Goal: Task Accomplishment & Management: Use online tool/utility

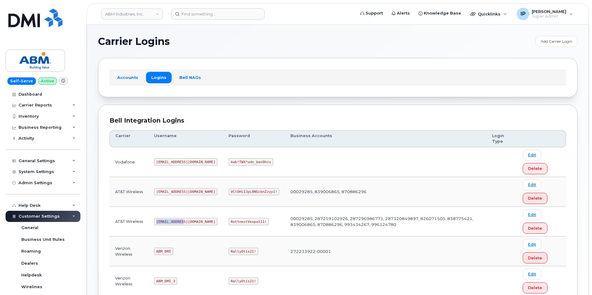
drag, startPoint x: 181, startPoint y: 221, endPoint x: 162, endPoint y: 218, distance: 19.7
click at [149, 219] on td "abm@dminc.com" at bounding box center [185, 221] width 74 height 30
copy code "abm@dminc.com"
drag, startPoint x: 242, startPoint y: 219, endPoint x: 194, endPoint y: 221, distance: 48.0
click at [194, 236] on tr "AT&T Wireless abm@dminc.com RottnestVespa111! 00029285, 287259102926, 287296986…" at bounding box center [337, 251] width 456 height 30
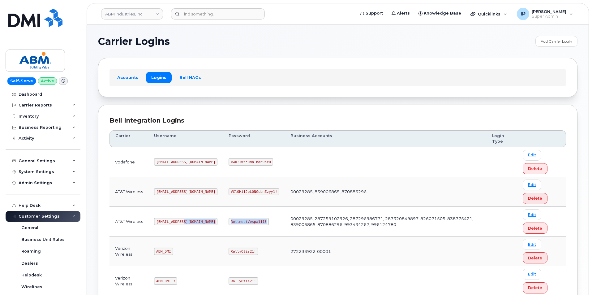
copy tr "RottnestVespa111!"
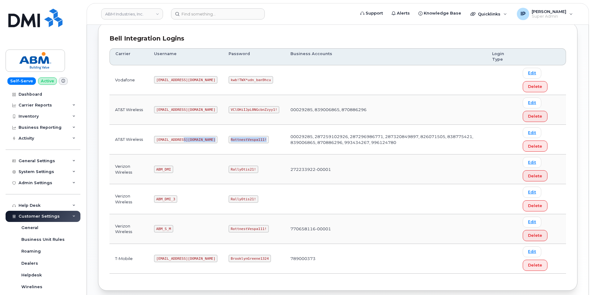
scroll to position [93, 0]
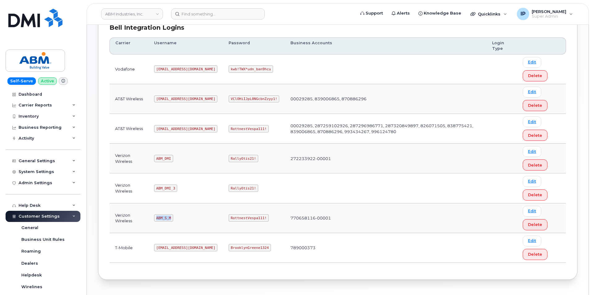
drag, startPoint x: 170, startPoint y: 217, endPoint x: 155, endPoint y: 220, distance: 15.8
click at [155, 220] on td "ABM_S_M" at bounding box center [185, 218] width 74 height 30
copy code "ABM_S_M"
drag, startPoint x: 242, startPoint y: 218, endPoint x: 208, endPoint y: 220, distance: 34.1
click at [228, 220] on code "RottnestVespa111!" at bounding box center [248, 217] width 40 height 7
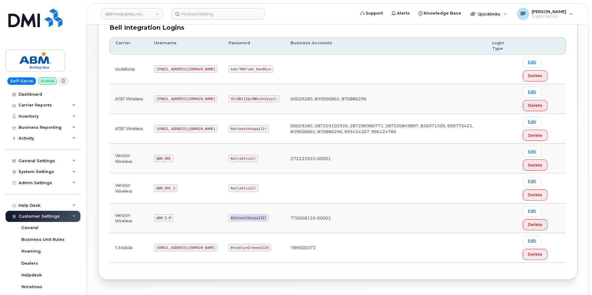
copy code "RottnestVespa111!"
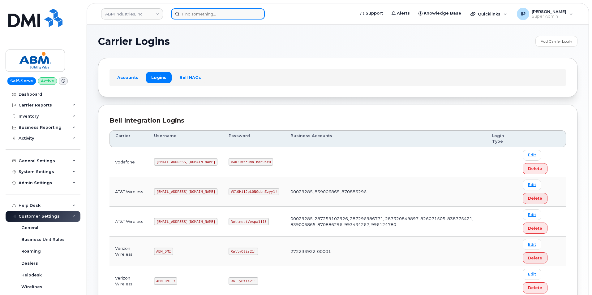
click at [228, 11] on input at bounding box center [218, 13] width 94 height 11
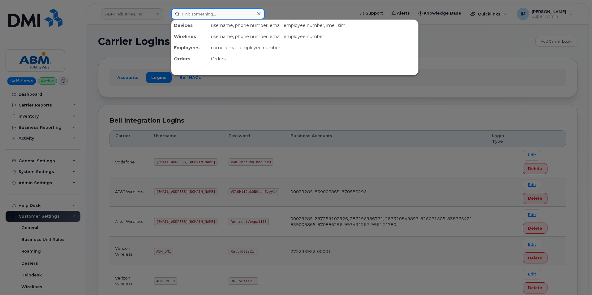
paste input "902-237-1418"
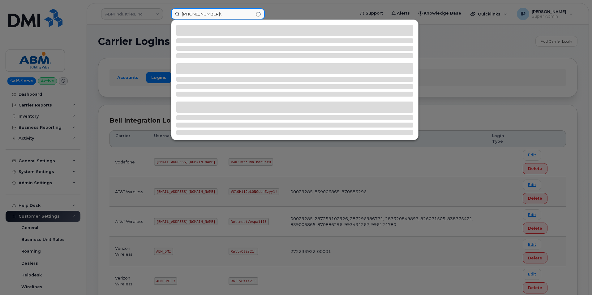
type input "902-237-1418"
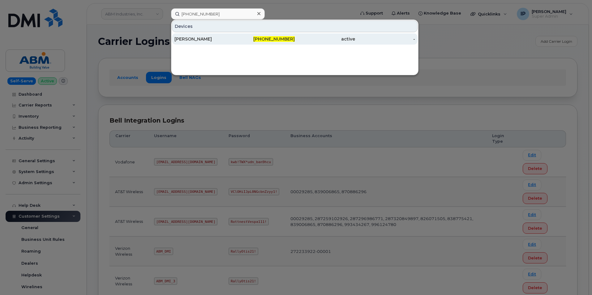
click at [280, 39] on span "902-237-1418" at bounding box center [273, 39] width 41 height 6
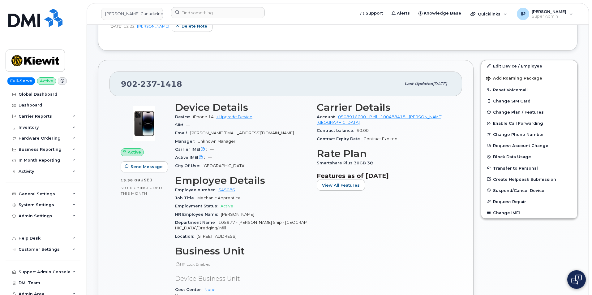
scroll to position [155, 0]
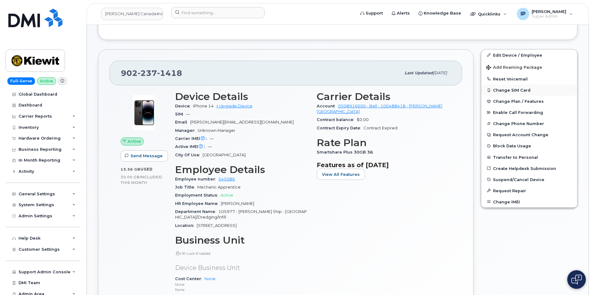
click at [525, 91] on button "Change SIM Card" at bounding box center [529, 89] width 96 height 11
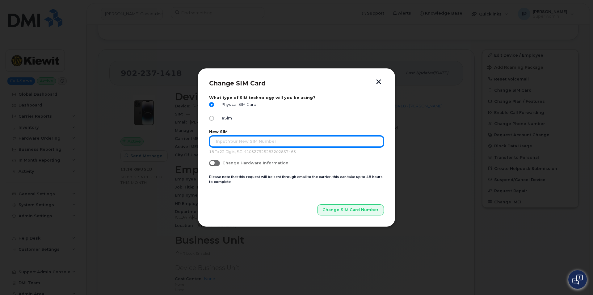
click at [275, 142] on input "text" at bounding box center [296, 141] width 175 height 11
paste input "89302610206002377017"
type input "89302610206002377017"
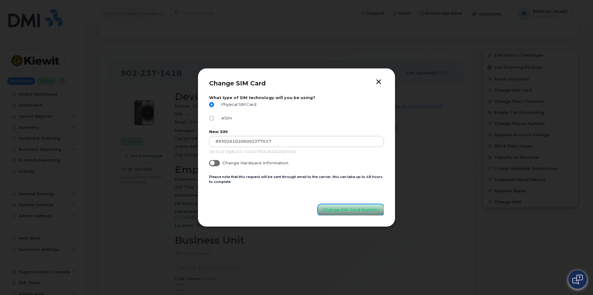
click at [341, 211] on span "Change SIM Card Number" at bounding box center [351, 209] width 56 height 6
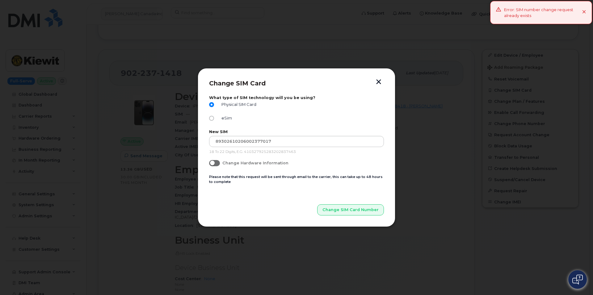
click at [380, 81] on button "button" at bounding box center [378, 82] width 9 height 6
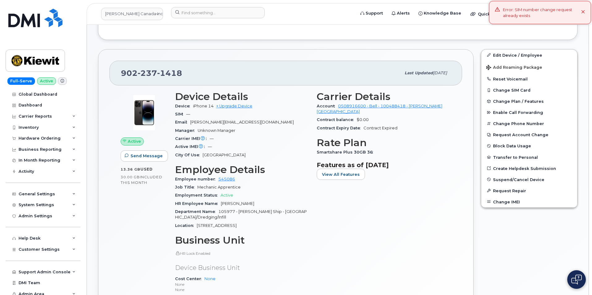
click at [582, 12] on icon at bounding box center [583, 12] width 4 height 4
